Goal: Information Seeking & Learning: Learn about a topic

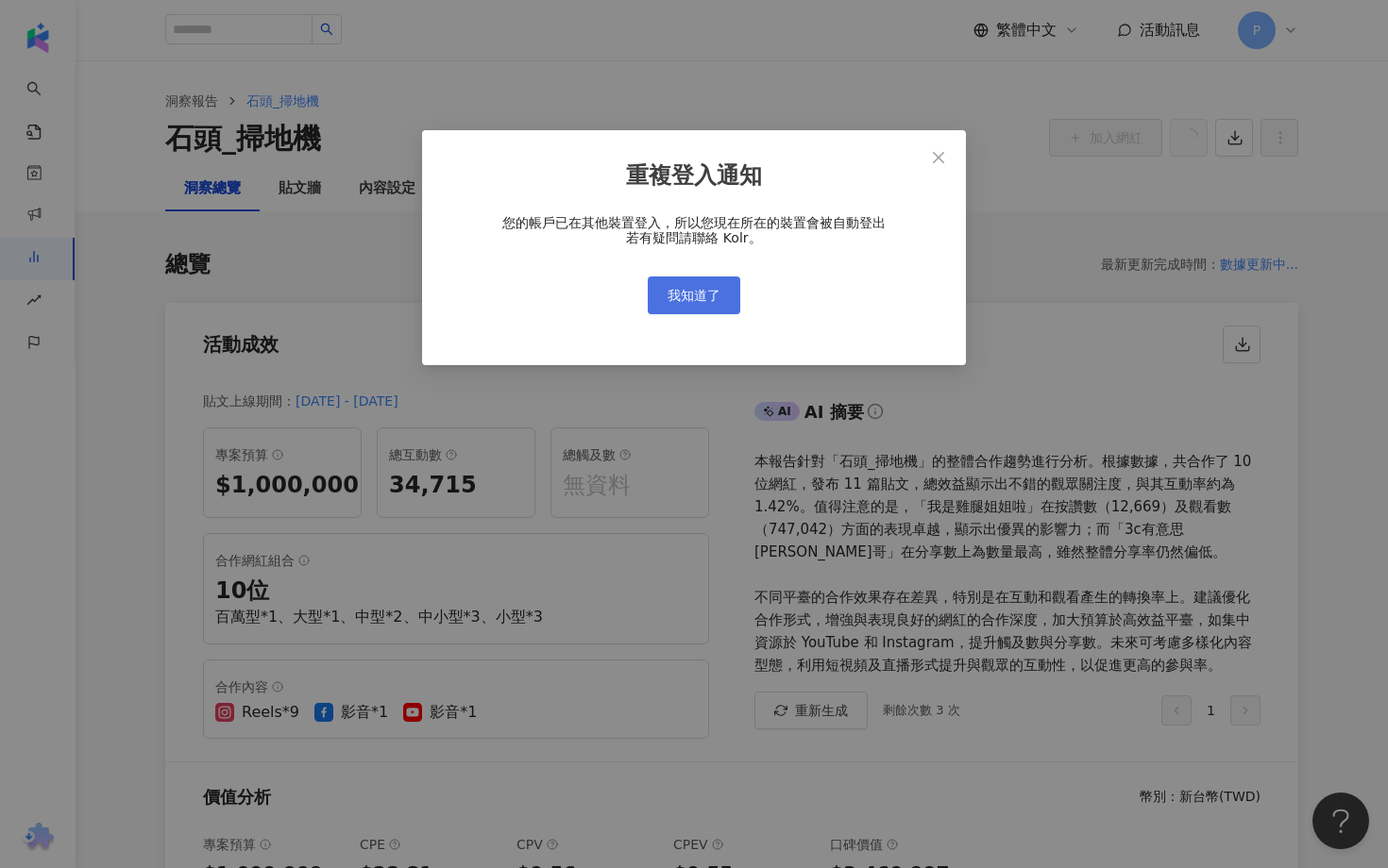
click at [719, 284] on button "我知道了" at bounding box center [693, 295] width 93 height 38
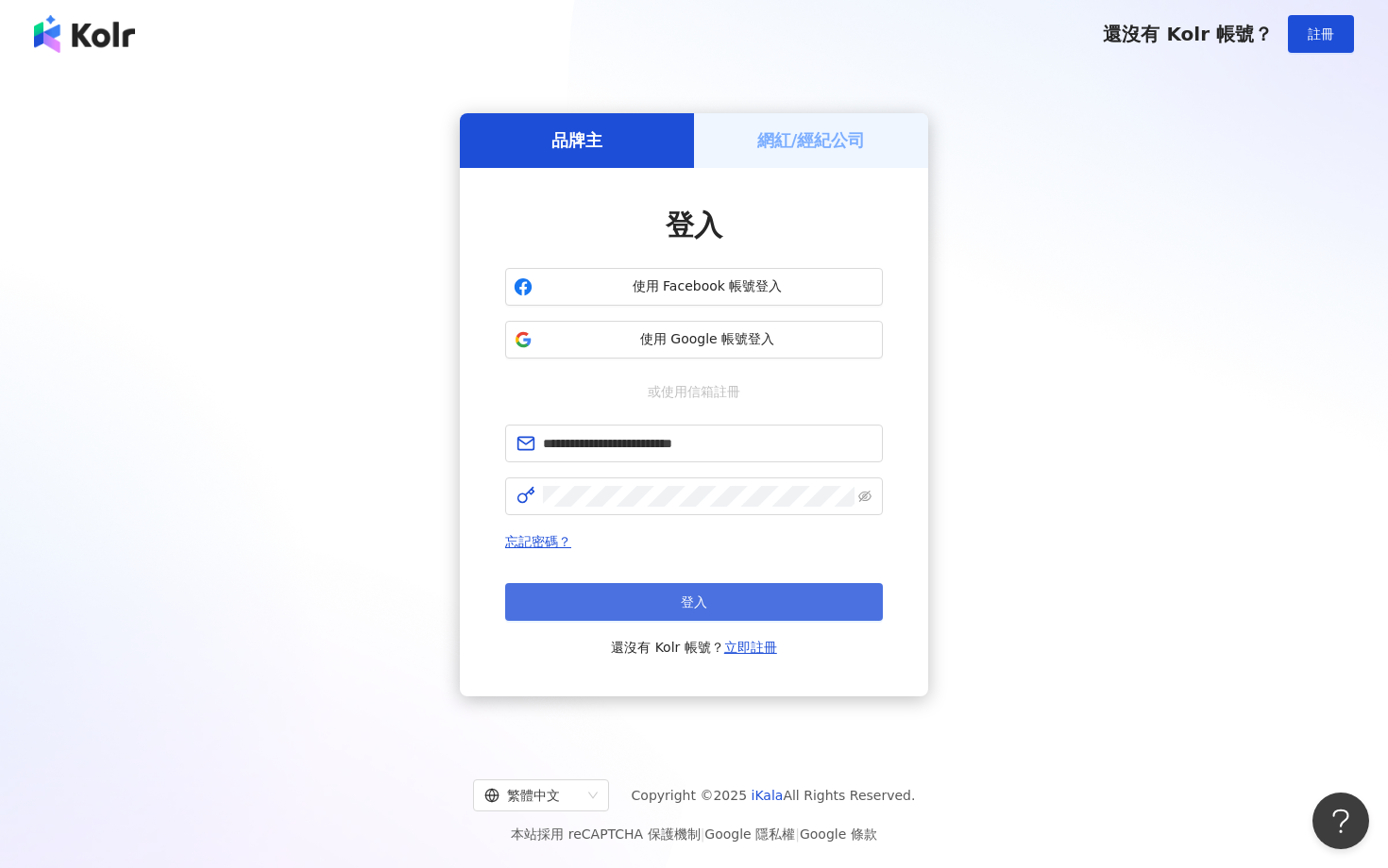
click at [678, 599] on button "登入" at bounding box center [693, 602] width 377 height 38
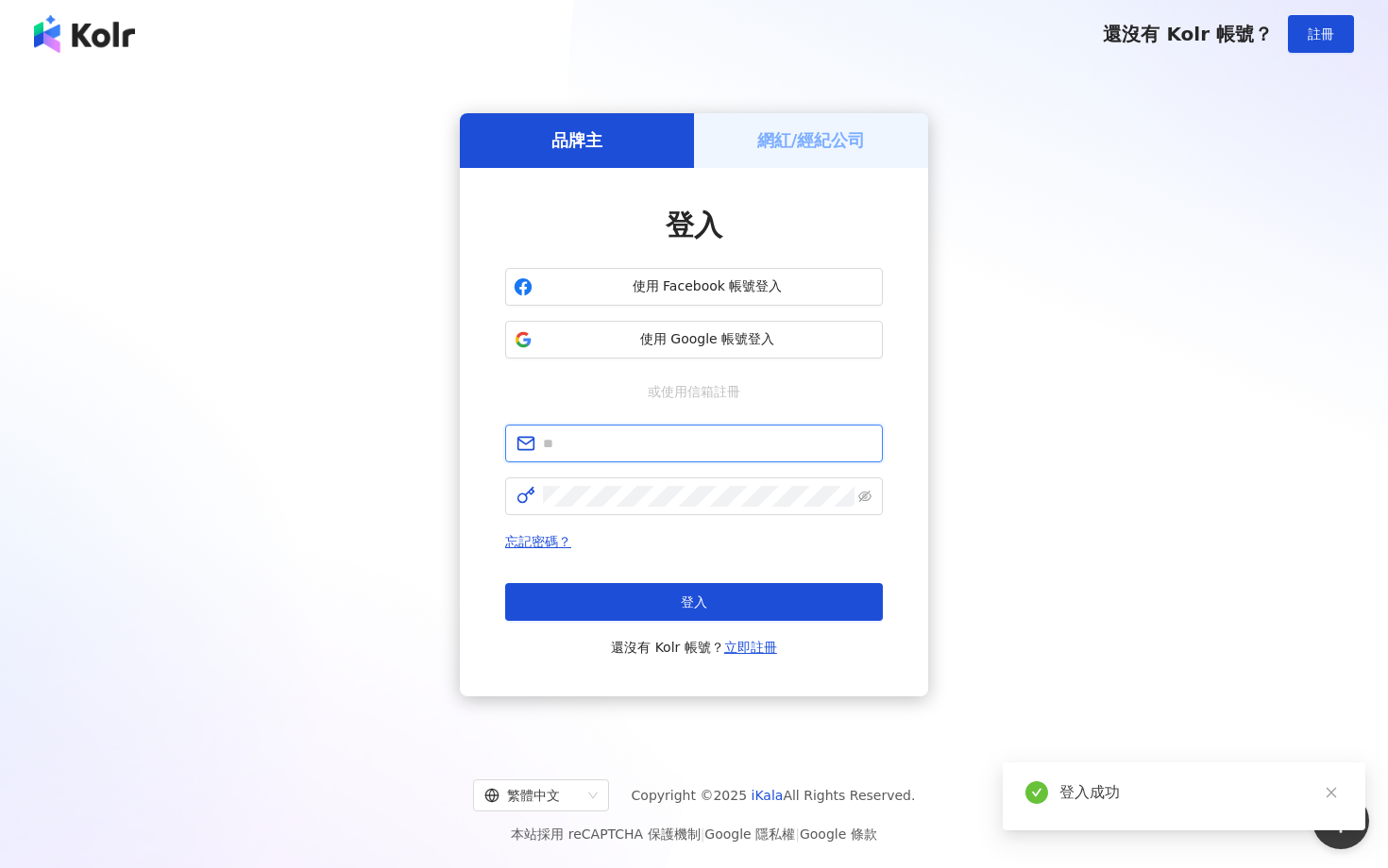
type input "**********"
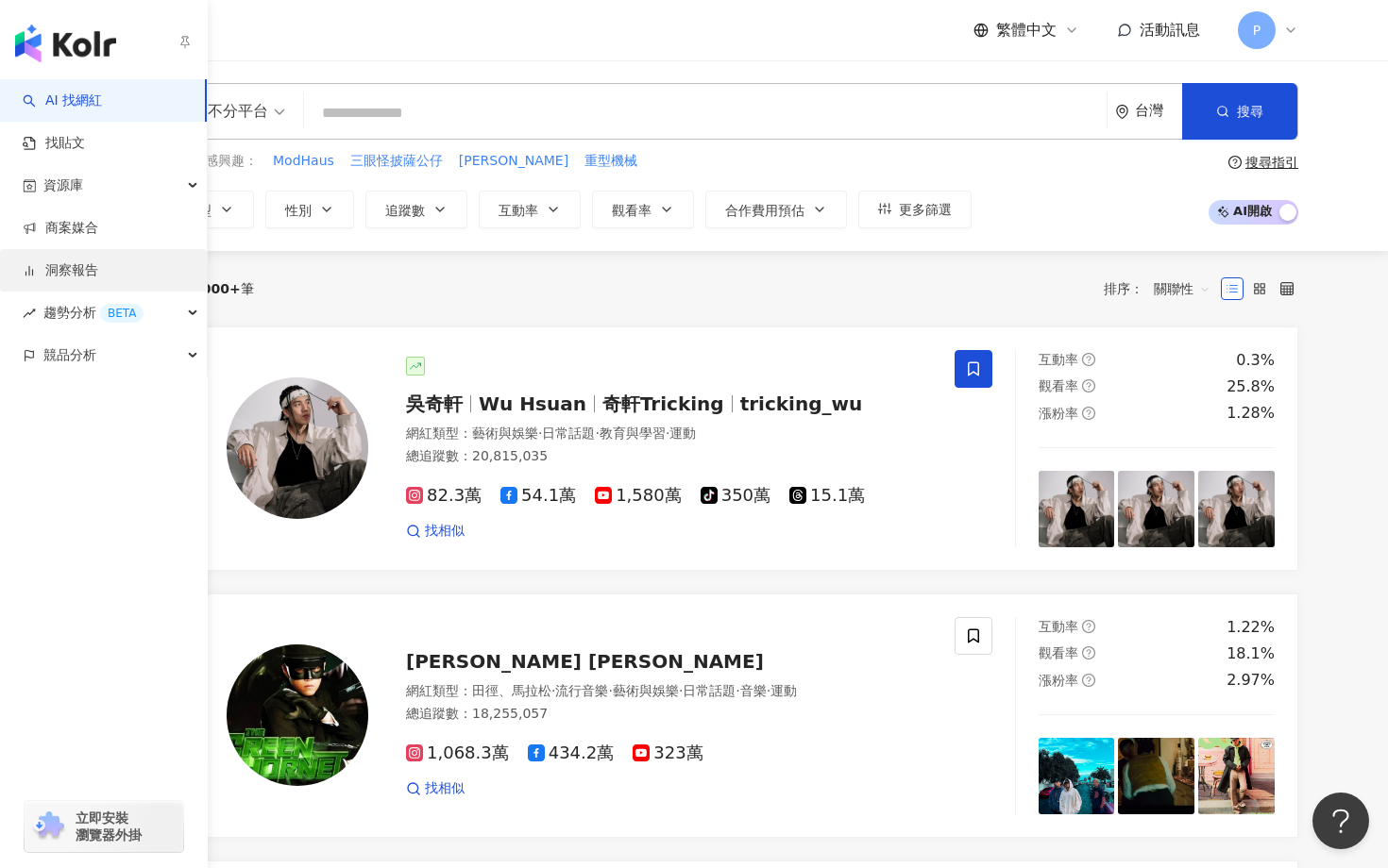
click at [80, 272] on link "洞察報告" at bounding box center [59, 270] width 75 height 19
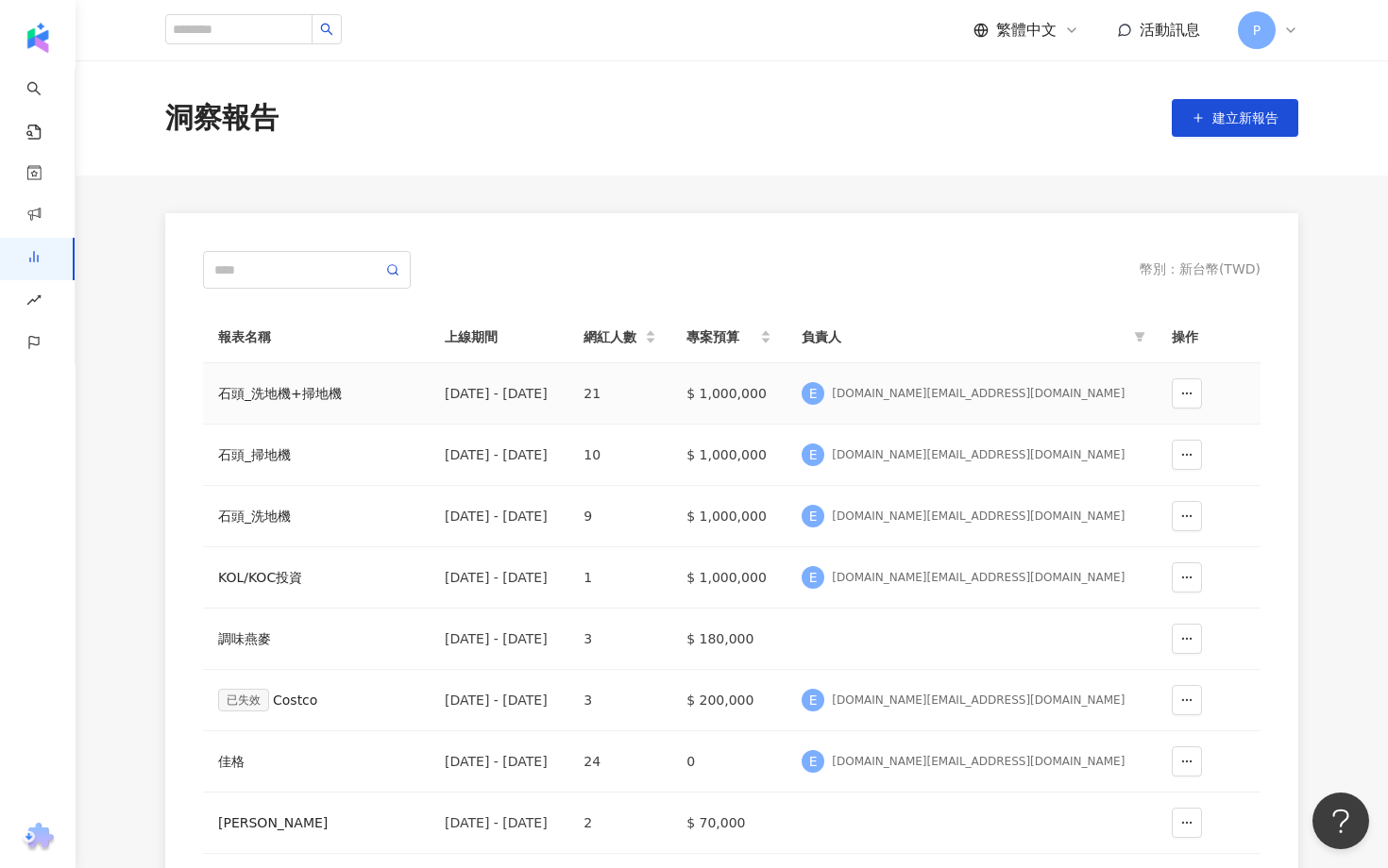
click at [306, 396] on div "石頭_洗地機+掃地機" at bounding box center [316, 393] width 196 height 20
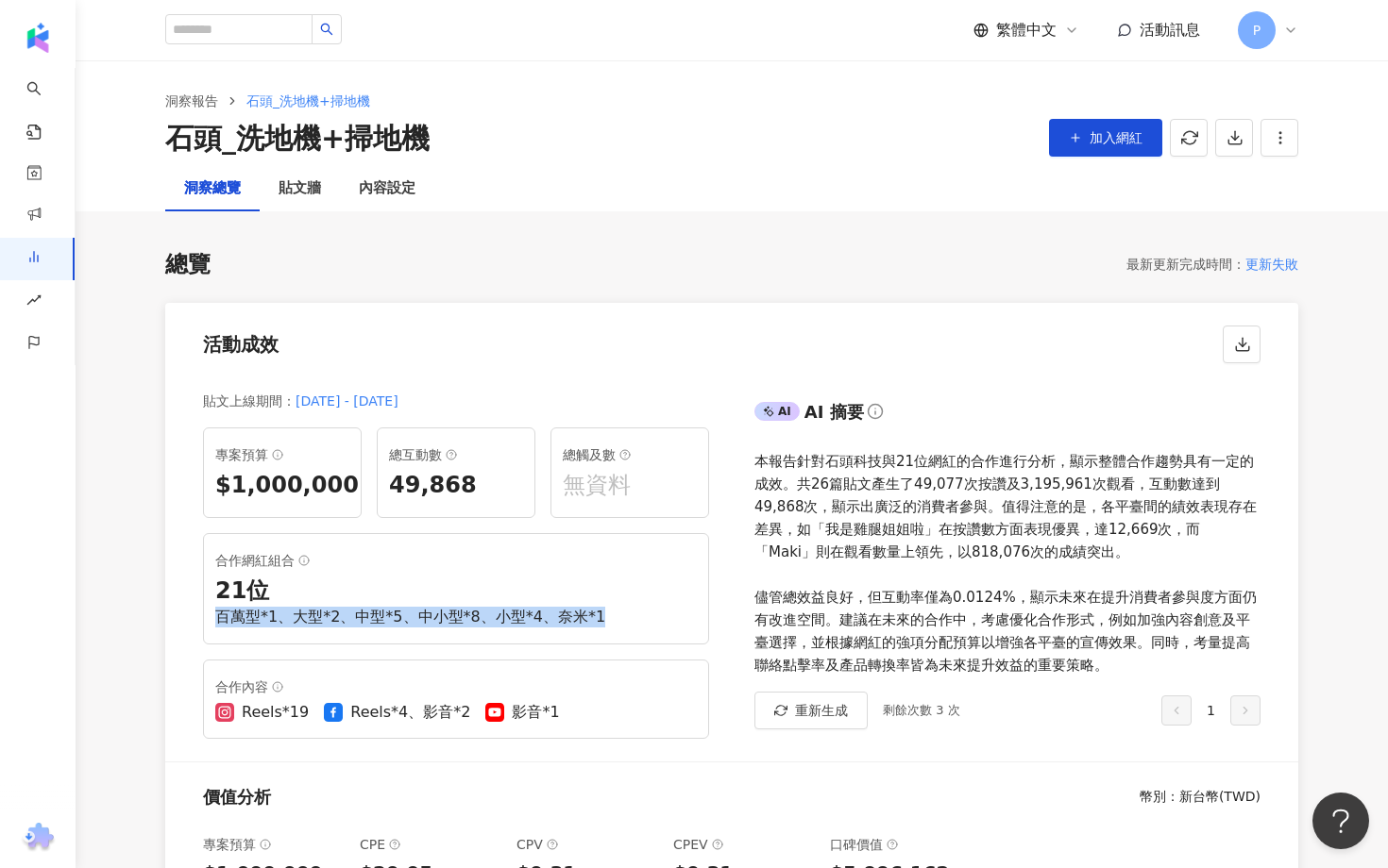
drag, startPoint x: 601, startPoint y: 614, endPoint x: 168, endPoint y: 615, distance: 433.0
click at [168, 615] on div "貼文上線期間 ： 2025/5/1 - 2025/8/31 專案預算 $1,000,000 總互動數 49,868 總觸及數 無資料 合作網紅組合 21 位 …" at bounding box center [447, 568] width 566 height 387
copy div "百萬型*1、大型*2、中型*5、中小型*8、小型*4、奈米*1"
click at [378, 613] on div "百萬型*1、大型*2、中型*5、中小型*8、小型*4、奈米*1" at bounding box center [456, 617] width 482 height 20
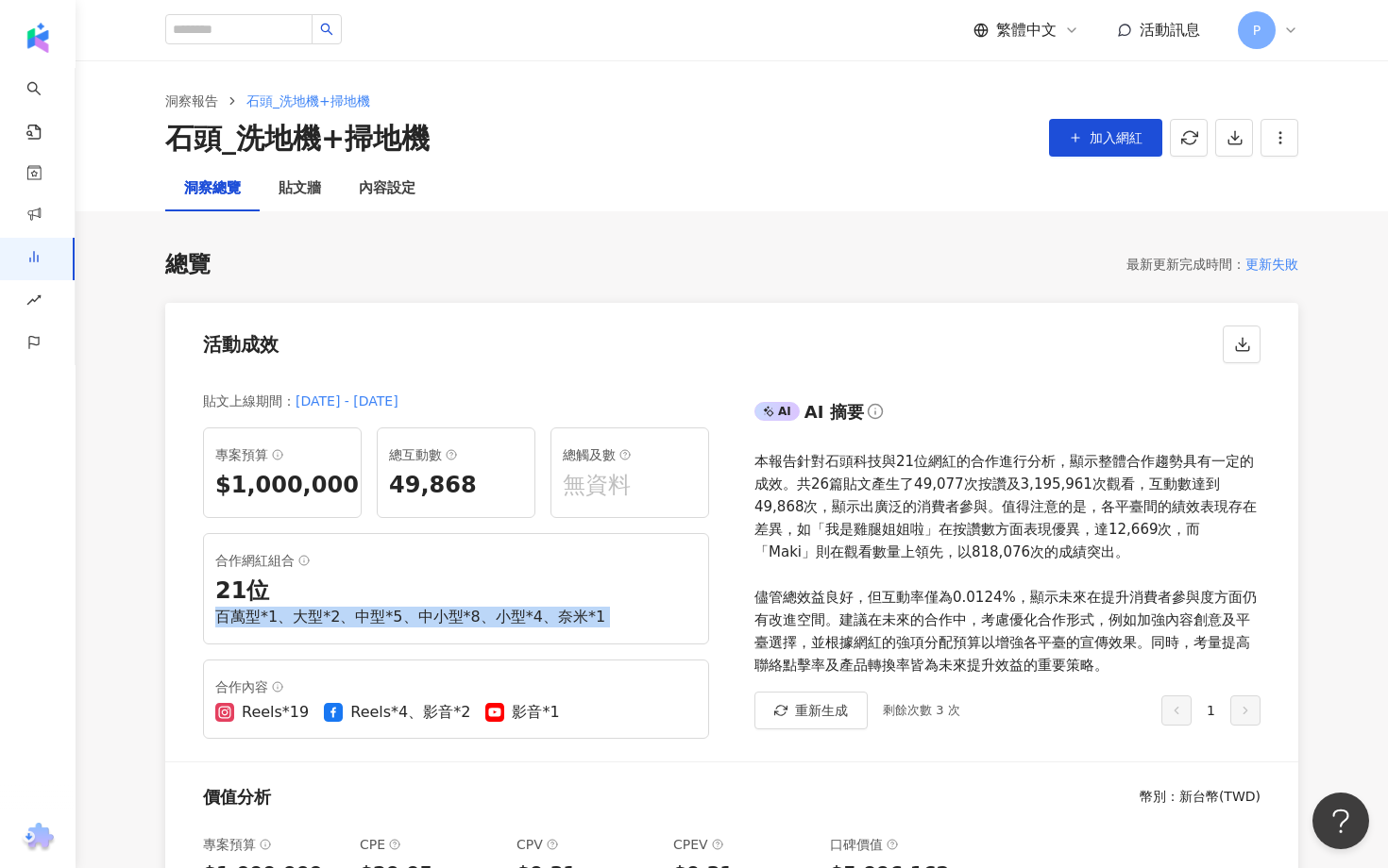
click at [378, 613] on div "百萬型*1、大型*2、中型*5、中小型*8、小型*4、奈米*1" at bounding box center [456, 617] width 482 height 20
copy div "百萬型*1、大型*2、中型*5、中小型*8、小型*4、奈米*1"
click at [264, 558] on div "合作網紅組合" at bounding box center [456, 560] width 482 height 22
